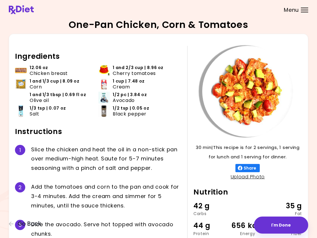
scroll to position [40, 0]
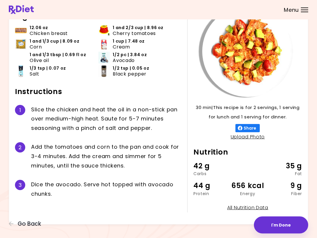
click at [284, 233] on button "I'm Done" at bounding box center [281, 225] width 54 height 17
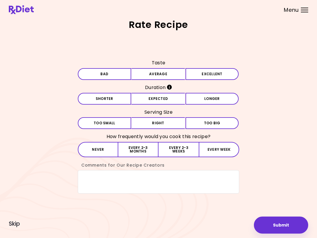
click at [222, 73] on button "Excellent" at bounding box center [212, 74] width 53 height 12
click at [178, 93] on button "Expected" at bounding box center [158, 99] width 53 height 12
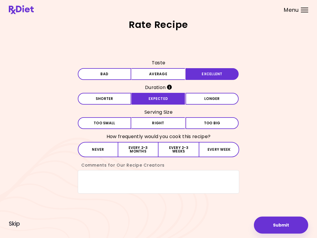
click at [169, 123] on button "Right" at bounding box center [158, 123] width 53 height 12
click at [121, 178] on textarea "Comments for Our Recipe Creators" at bounding box center [159, 182] width 162 height 24
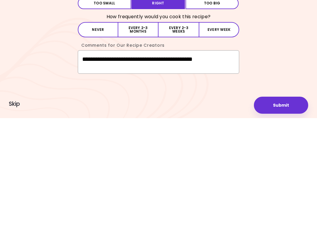
click at [235, 170] on textarea "**********" at bounding box center [159, 182] width 162 height 24
type textarea "**********"
click at [287, 217] on button "Submit" at bounding box center [281, 225] width 54 height 17
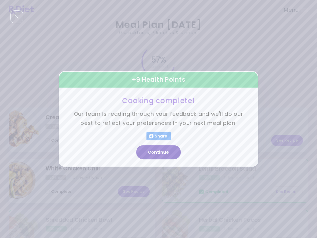
click at [160, 149] on button "Continue" at bounding box center [158, 152] width 45 height 14
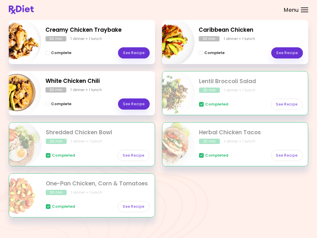
scroll to position [88, 0]
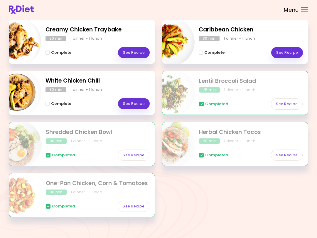
click at [96, 143] on div "1 dinner + 1 lunch" at bounding box center [86, 141] width 31 height 5
click at [139, 156] on link "See Recipe" at bounding box center [134, 155] width 32 height 11
